Goal: Transaction & Acquisition: Obtain resource

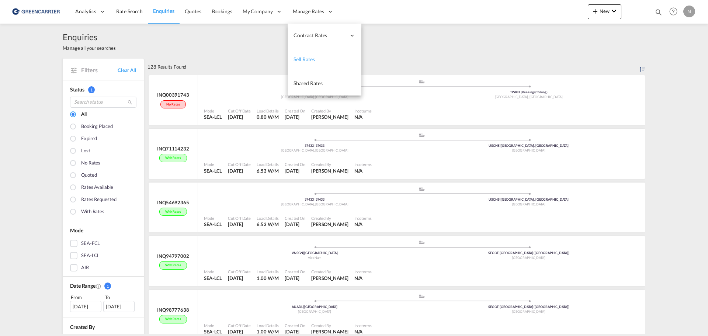
click at [313, 59] on span "Sell Rates" at bounding box center [304, 59] width 21 height 6
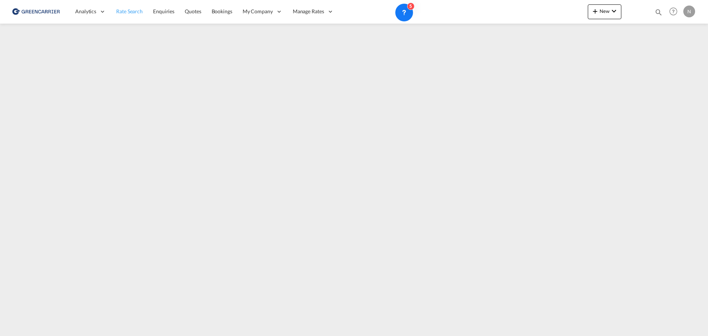
click at [133, 9] on span "Rate Search" at bounding box center [129, 11] width 27 height 6
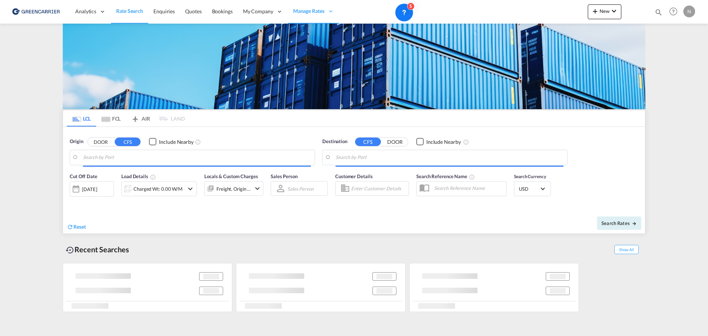
click at [148, 160] on input "Search by Port" at bounding box center [197, 157] width 228 height 11
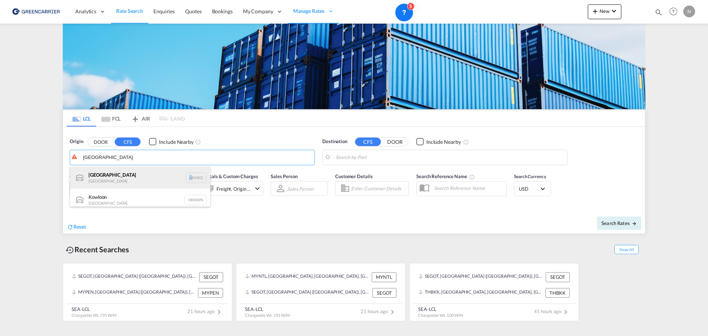
click at [185, 175] on div "[GEOGRAPHIC_DATA] [GEOGRAPHIC_DATA] HKHKG" at bounding box center [140, 178] width 140 height 22
type input "[GEOGRAPHIC_DATA], HKHKG"
click at [395, 159] on body "Analytics Reports Dashboard Rate Search Enquiries Quotes Bookings" at bounding box center [354, 168] width 708 height 336
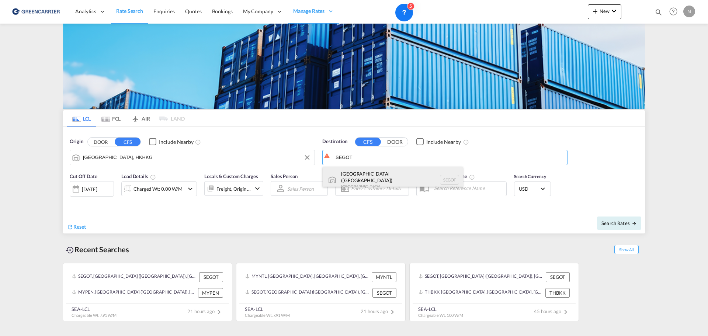
click at [371, 174] on div "[GEOGRAPHIC_DATA] ([GEOGRAPHIC_DATA]) [GEOGRAPHIC_DATA] SEGOT" at bounding box center [393, 180] width 140 height 27
type input "[GEOGRAPHIC_DATA] ([GEOGRAPHIC_DATA]), [GEOGRAPHIC_DATA]"
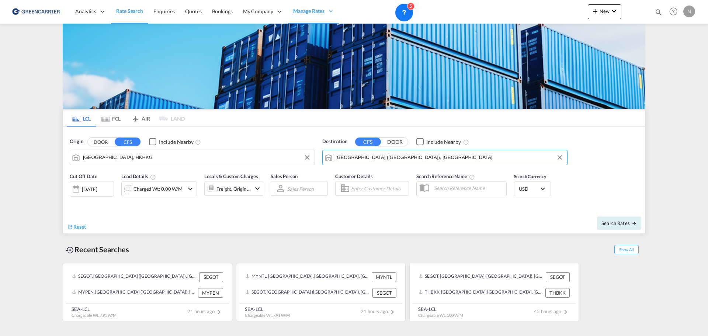
click at [373, 191] on input "Enter Customer Details" at bounding box center [378, 188] width 55 height 11
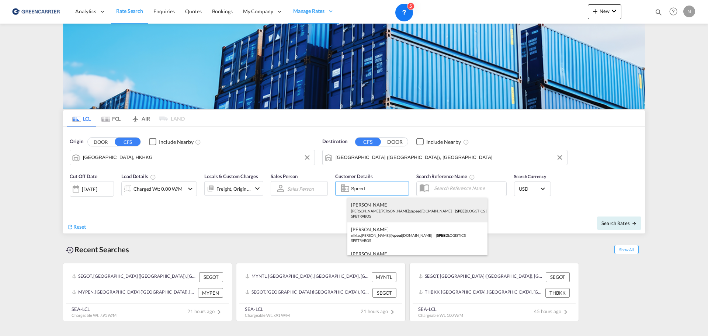
click at [377, 209] on div "[PERSON_NAME].[PERSON_NAME]@ speed [DOMAIN_NAME] | SPEED LOGISTICS | SPETRABOS" at bounding box center [418, 210] width 140 height 24
type input "SPEED LOGISTICS, [PERSON_NAME], [EMAIL_ADDRESS][PERSON_NAME][DOMAIN_NAME]"
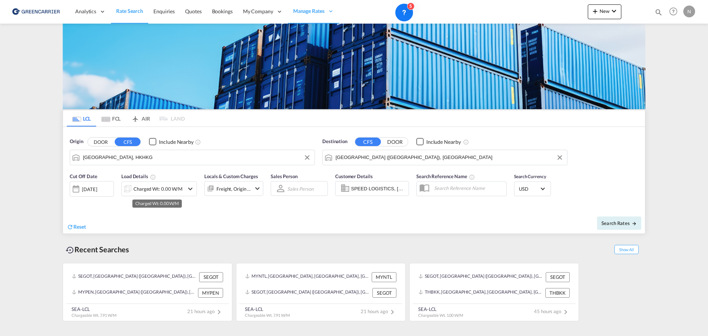
click at [165, 192] on div "Charged Wt: 0.00 W/M" at bounding box center [158, 189] width 49 height 10
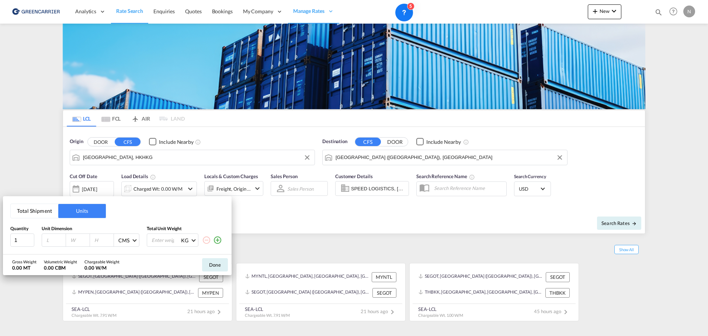
click at [40, 213] on button "Total Shipment" at bounding box center [35, 211] width 48 height 14
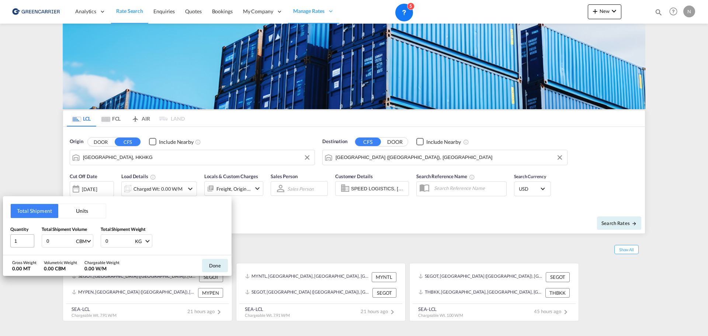
drag, startPoint x: 62, startPoint y: 242, endPoint x: 34, endPoint y: 242, distance: 28.0
click at [34, 242] on div "Quantity 1 Total Shipment Volume 0 CBM CBM CFT Total Shipment Weight 0 KG KG LB" at bounding box center [117, 237] width 214 height 22
type input "1"
drag, startPoint x: 126, startPoint y: 239, endPoint x: 105, endPoint y: 239, distance: 20.7
click at [105, 239] on input "0" at bounding box center [120, 241] width 30 height 13
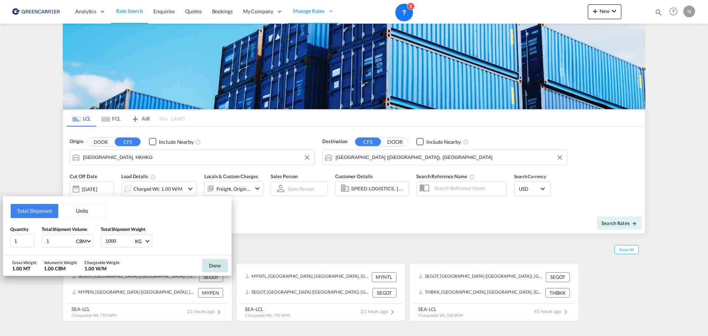
type input "1000"
click at [218, 266] on button "Done" at bounding box center [215, 265] width 26 height 13
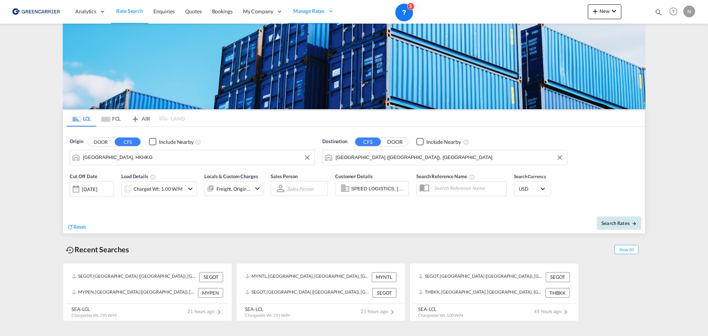
click at [616, 221] on span "Search Rates" at bounding box center [619, 223] width 35 height 6
type input "HKHKG to SEGOT / [DATE]"
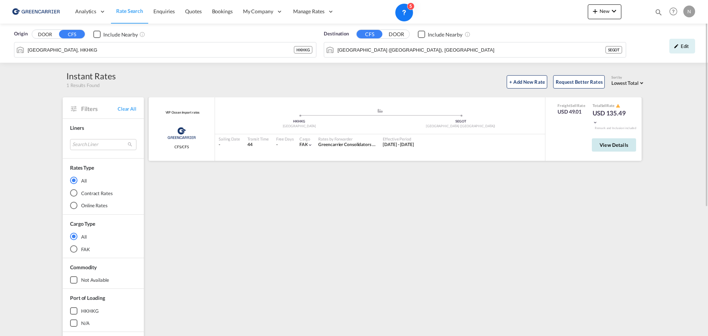
click at [608, 148] on button "View Details" at bounding box center [614, 144] width 44 height 13
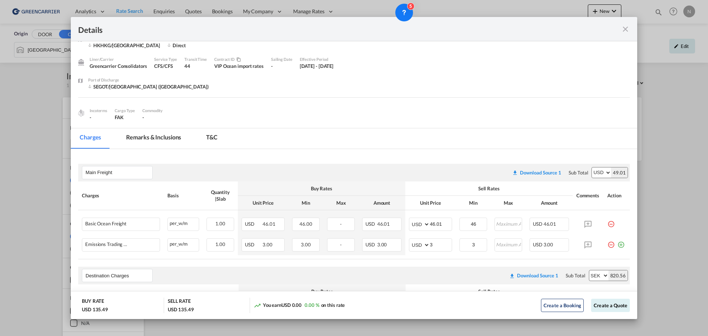
scroll to position [28, 0]
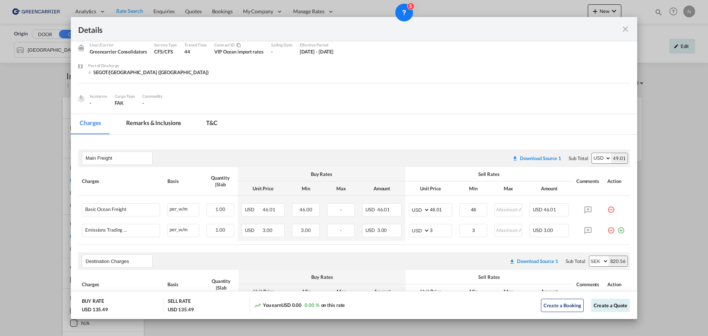
click at [627, 28] on md-icon "icon-close fg-AAA8AD m-0 cursor" at bounding box center [625, 29] width 9 height 9
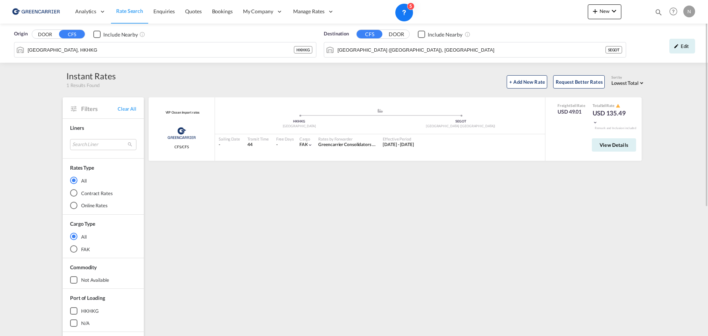
click at [367, 205] on div "VIP Ocean import rates Greencarrier Consolidators CFS/CFS added by you .a{fill:…" at bounding box center [397, 318] width 498 height 443
click at [124, 7] on link "Rate Search" at bounding box center [129, 12] width 37 height 24
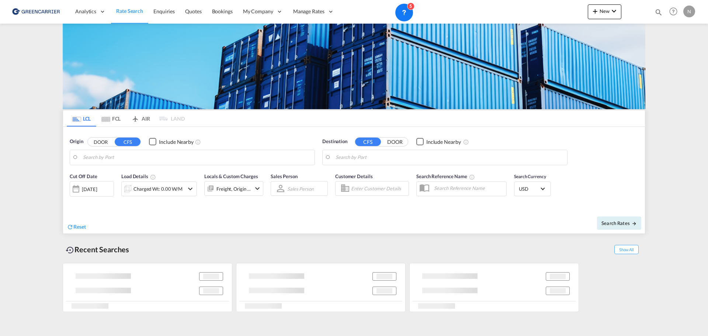
type input "[GEOGRAPHIC_DATA], HKHKG"
type input "[GEOGRAPHIC_DATA] ([GEOGRAPHIC_DATA]), [GEOGRAPHIC_DATA]"
